Goal: Transaction & Acquisition: Subscribe to service/newsletter

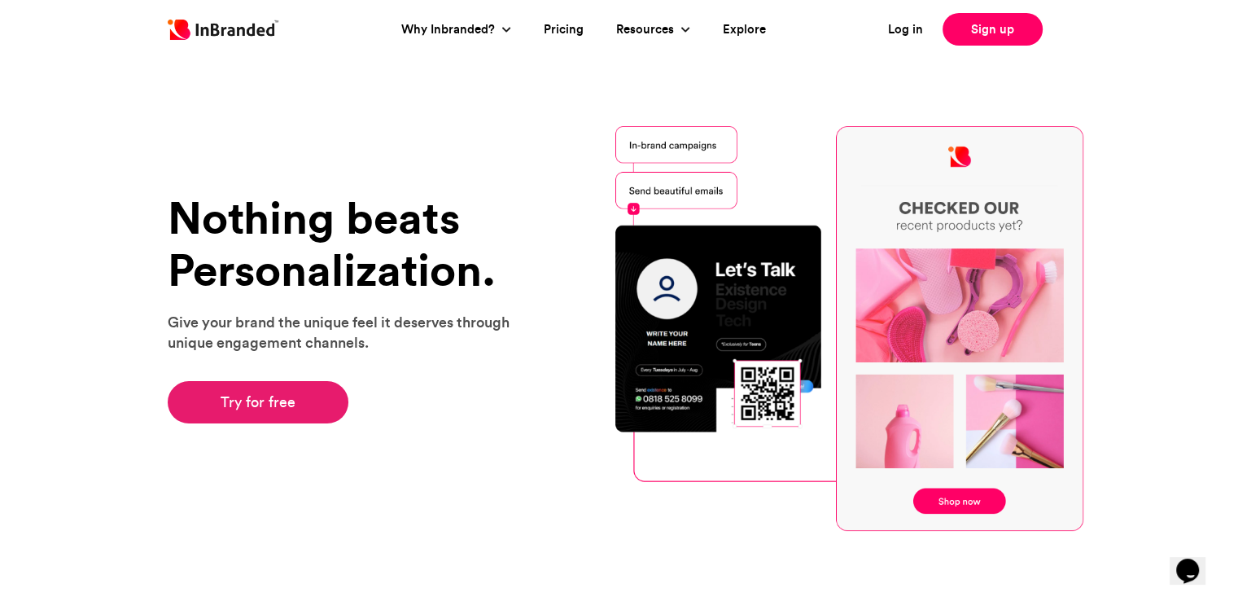
click at [265, 394] on link "Try for free" at bounding box center [259, 402] width 182 height 42
